Goal: Information Seeking & Learning: Learn about a topic

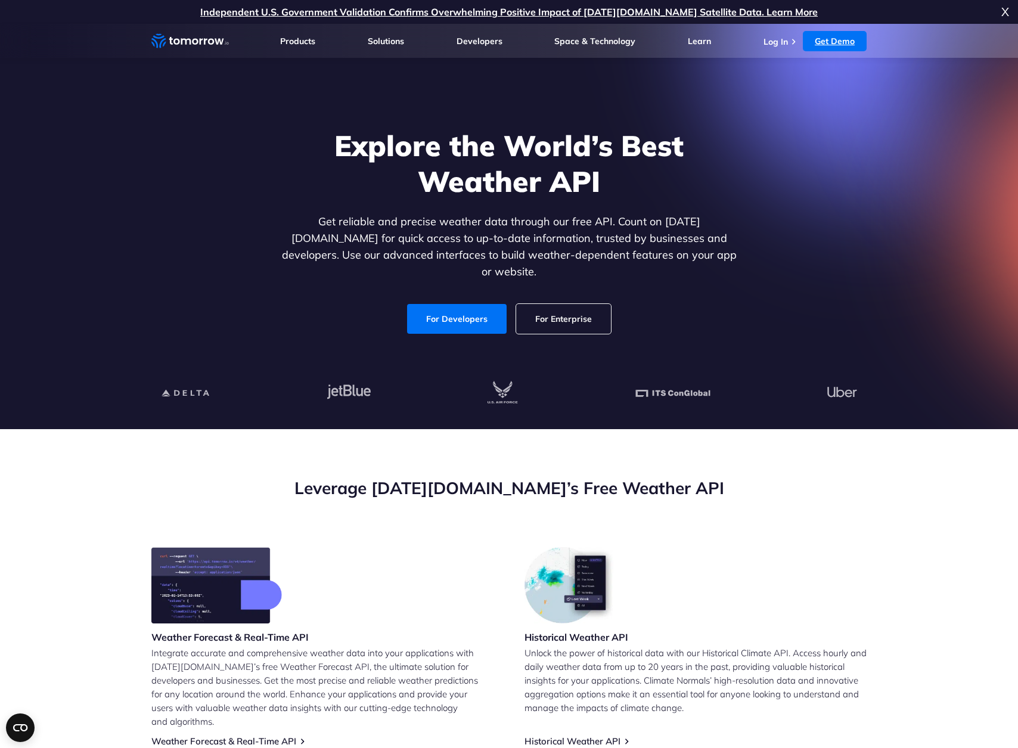
click at [842, 33] on link "Get Demo" at bounding box center [835, 41] width 64 height 20
click at [441, 304] on link "For Developers" at bounding box center [457, 319] width 100 height 30
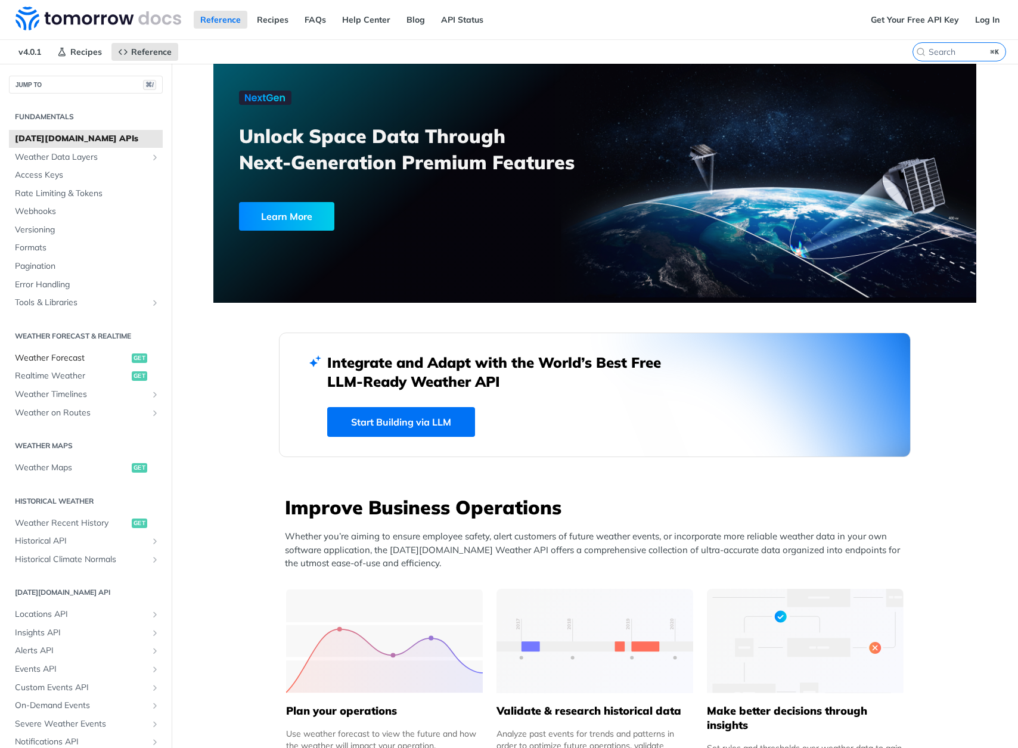
click at [64, 354] on span "Weather Forecast" at bounding box center [72, 358] width 114 height 12
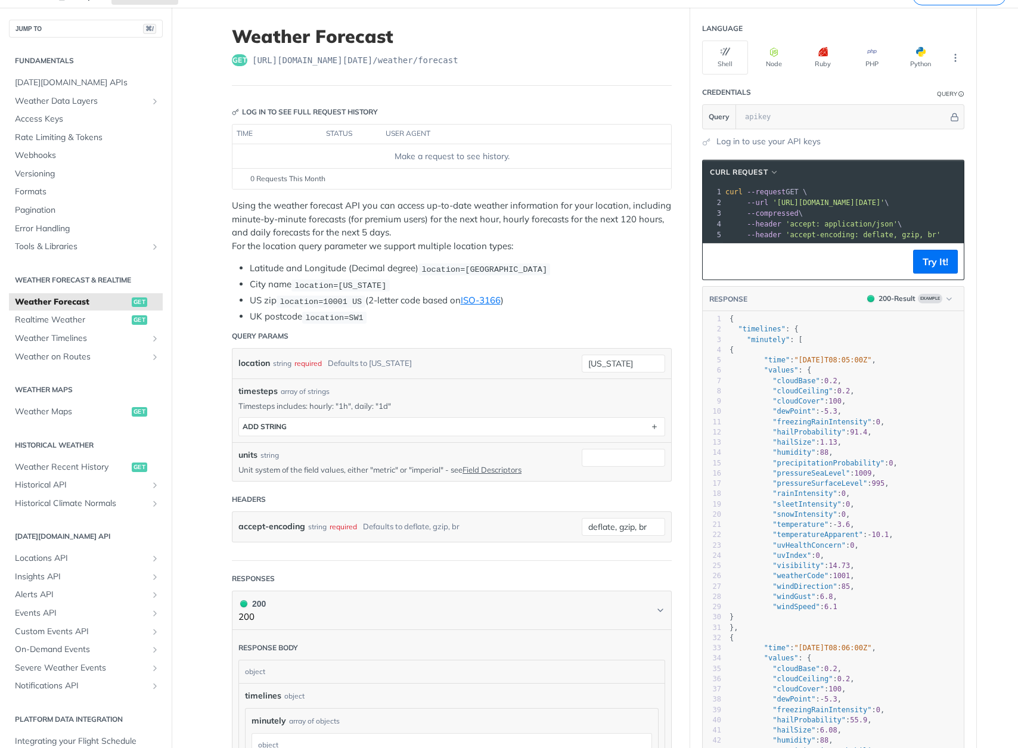
scroll to position [58, 0]
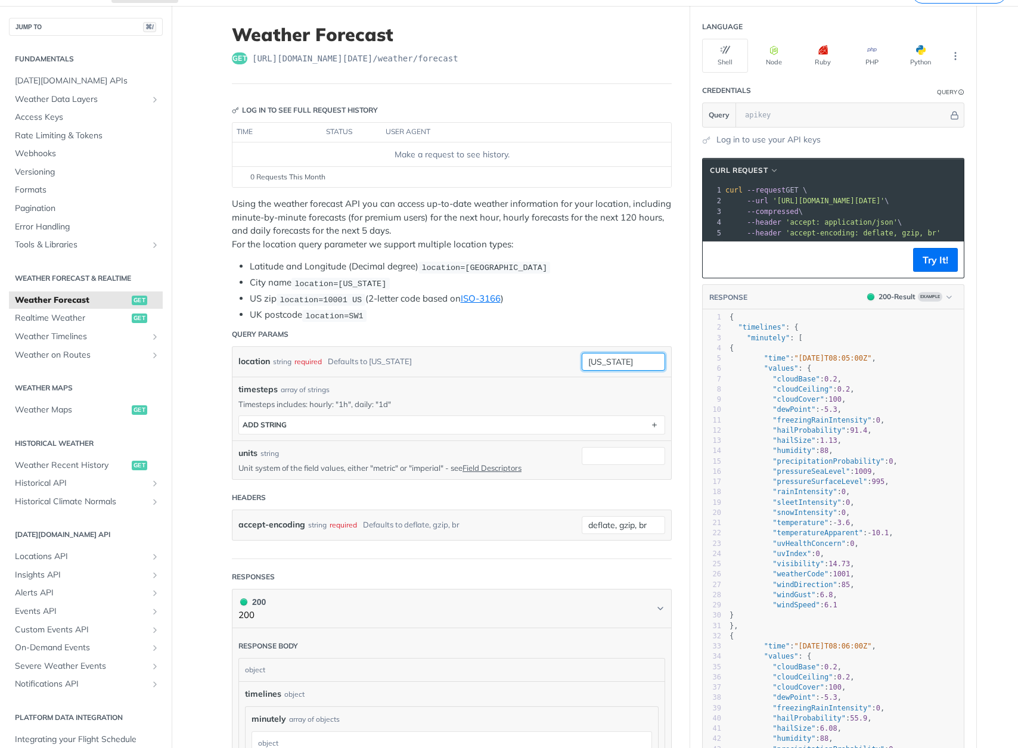
click at [612, 359] on input "new york" at bounding box center [623, 362] width 83 height 18
type input "zoetermeer"
click at [578, 393] on div "timesteps array of strings Timesteps includes: hourly: "1h", daily: "1d" timest…" at bounding box center [451, 408] width 427 height 51
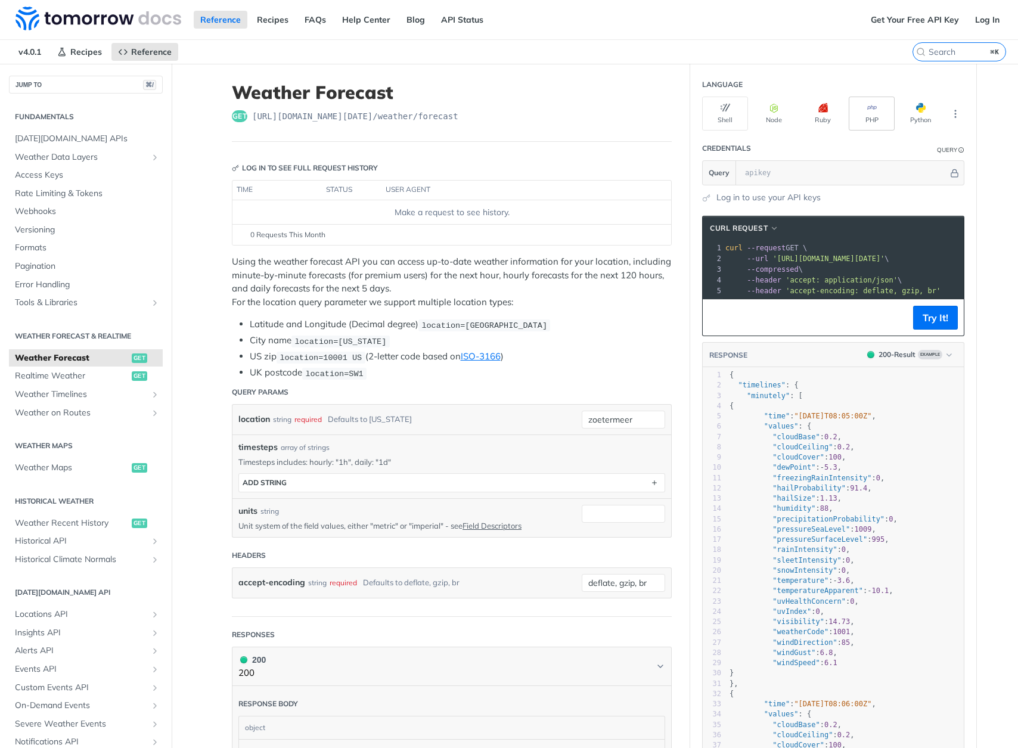
scroll to position [0, 0]
click at [954, 115] on icon "More ellipsis" at bounding box center [955, 113] width 11 height 11
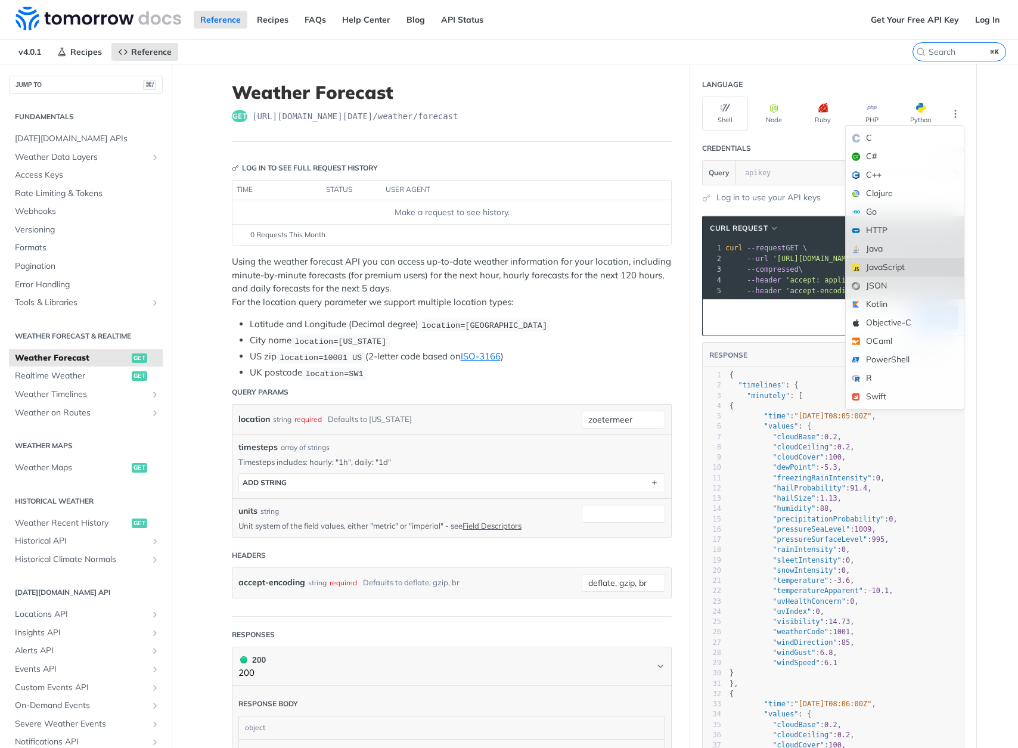
click at [916, 260] on div "JavaScript" at bounding box center [905, 267] width 118 height 18
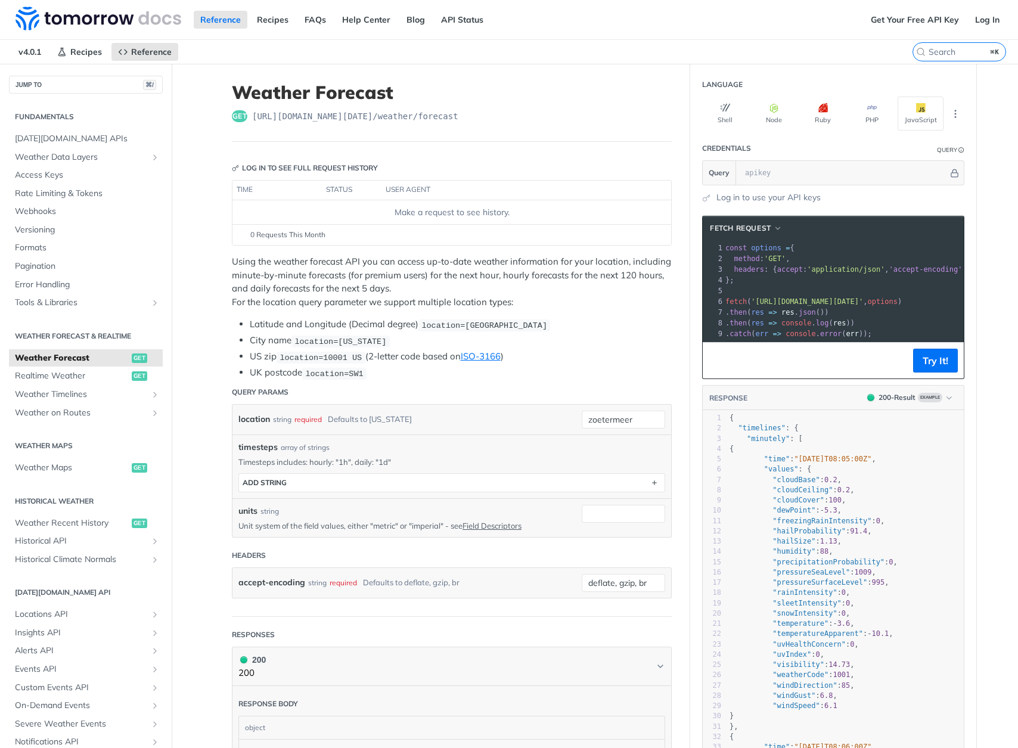
scroll to position [0, 122]
click at [141, 17] on img at bounding box center [98, 19] width 166 height 24
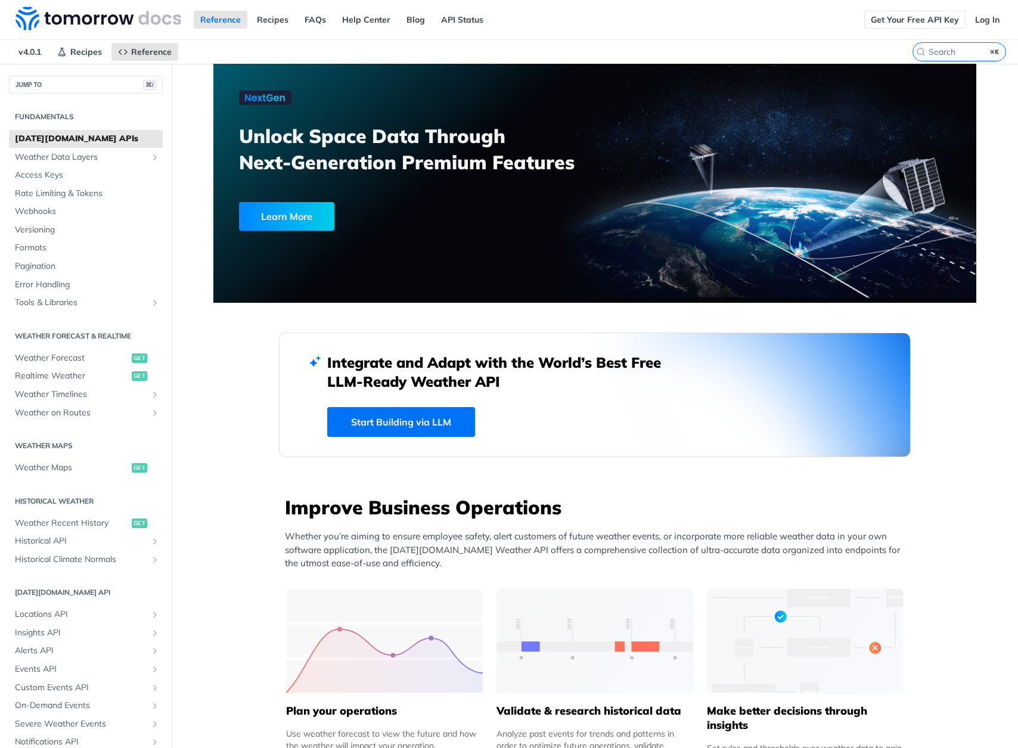
click at [895, 21] on link "Get Your Free API Key" at bounding box center [914, 20] width 101 height 18
click at [981, 25] on link "Log In" at bounding box center [988, 20] width 38 height 18
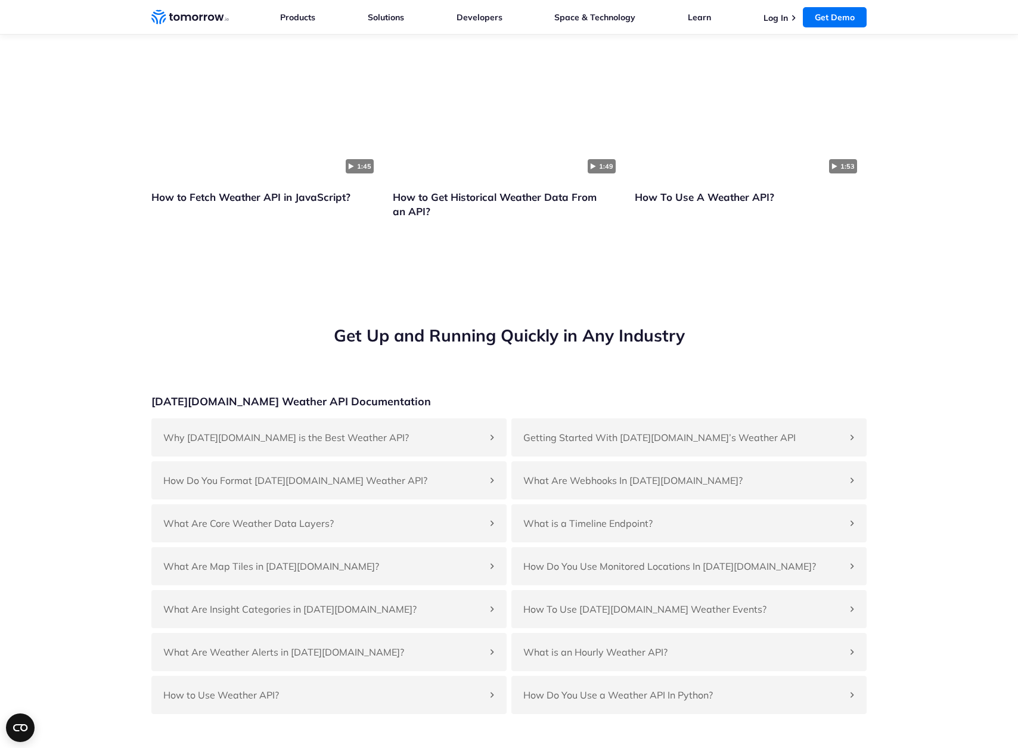
scroll to position [2666, 0]
